Goal: Check status: Check status

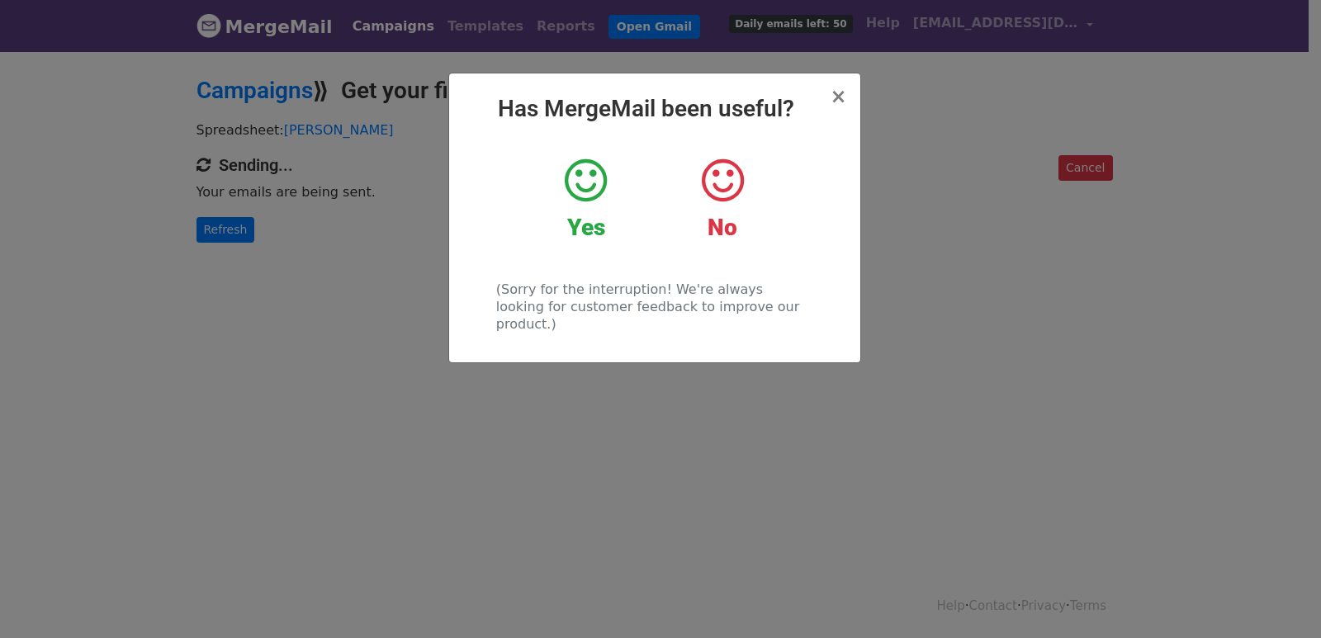
drag, startPoint x: 259, startPoint y: 247, endPoint x: 252, endPoint y: 242, distance: 8.9
click at [255, 244] on div "× Has MergeMail been useful? Yes No (Sorry for the interruption! We're always l…" at bounding box center [660, 344] width 1321 height 589
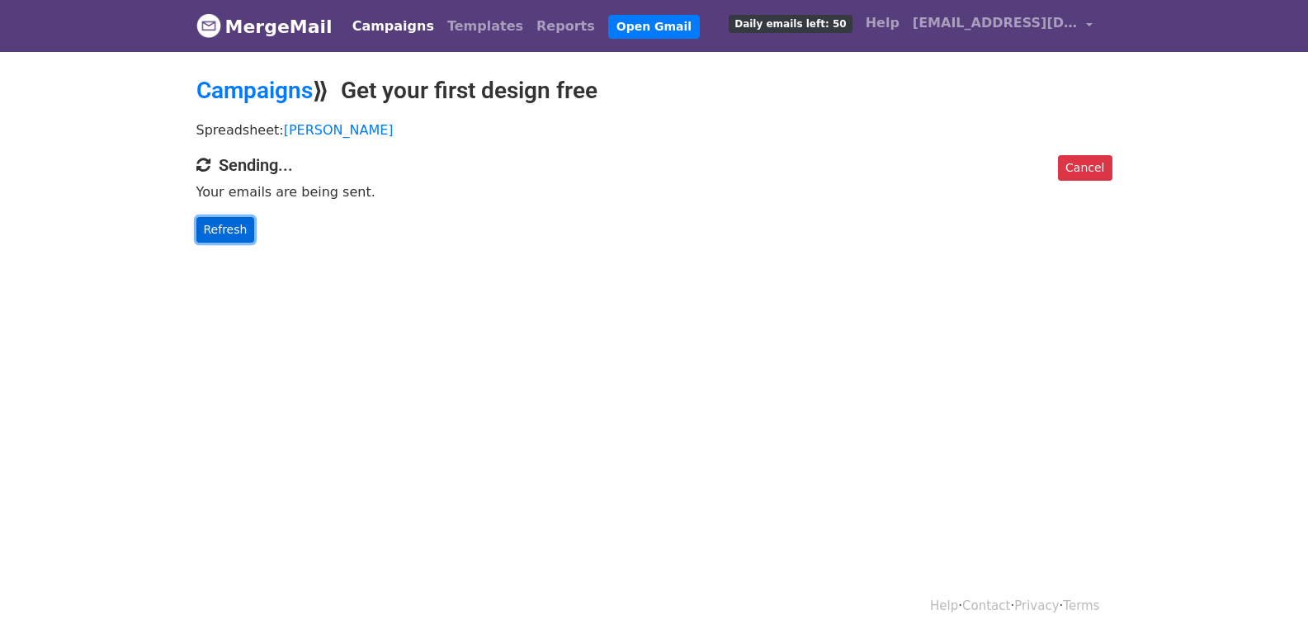
click at [232, 230] on link "Refresh" at bounding box center [225, 230] width 59 height 26
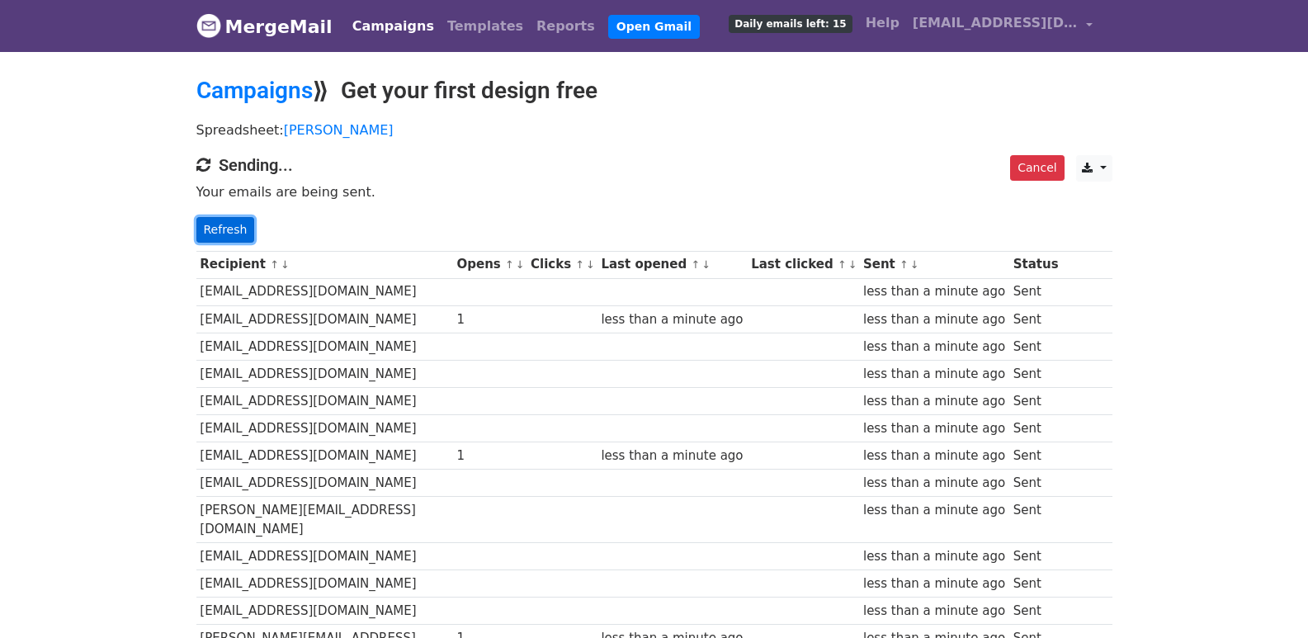
click at [229, 228] on link "Refresh" at bounding box center [225, 230] width 59 height 26
drag, startPoint x: 229, startPoint y: 228, endPoint x: 543, endPoint y: 584, distance: 475.4
click at [228, 228] on link "Refresh" at bounding box center [225, 230] width 59 height 26
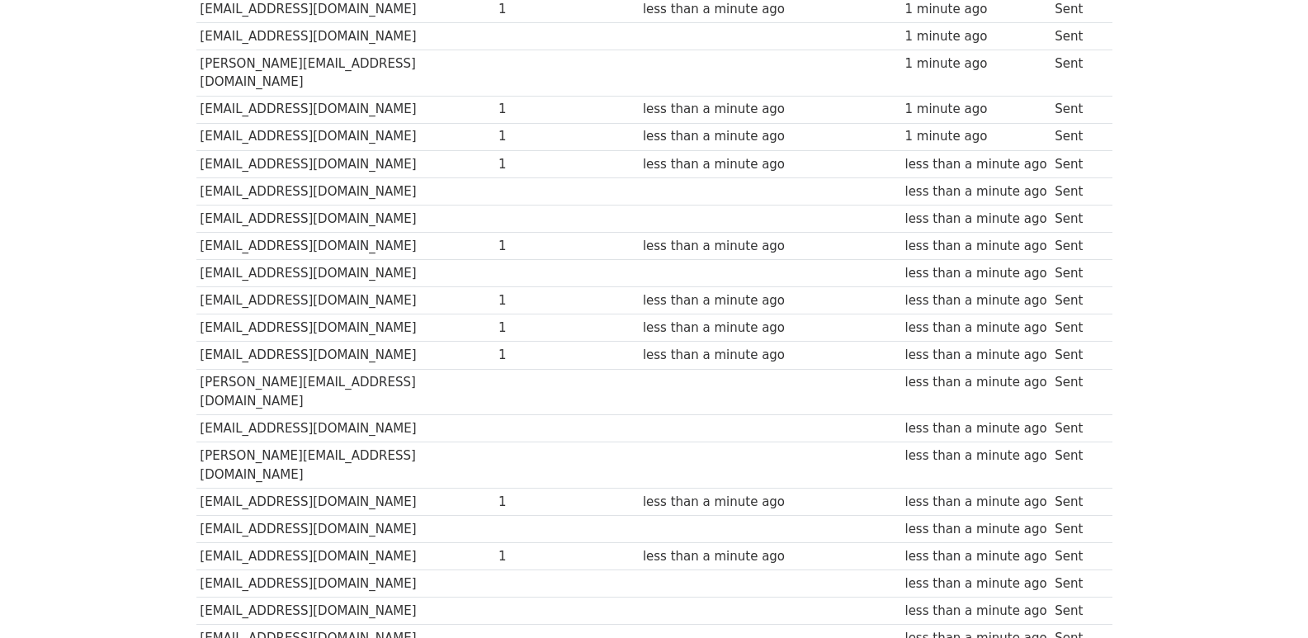
scroll to position [1149, 0]
